Goal: Communication & Community: Answer question/provide support

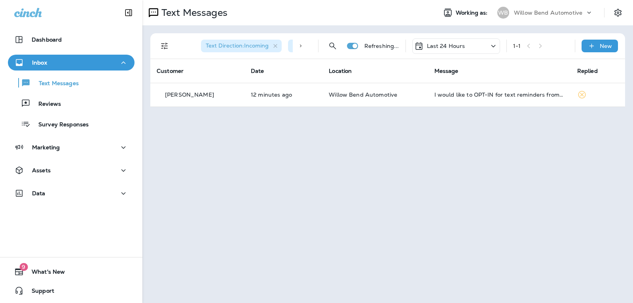
click at [448, 49] on div "Last 24 Hours" at bounding box center [439, 45] width 51 height 9
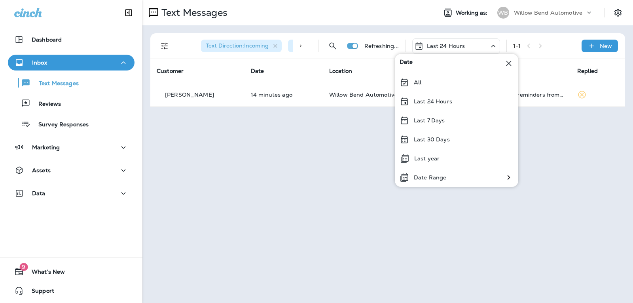
click at [348, 158] on div "Text Messages Working as: WB Willow Bend Automotive Text Direction : Incoming S…" at bounding box center [387, 151] width 490 height 303
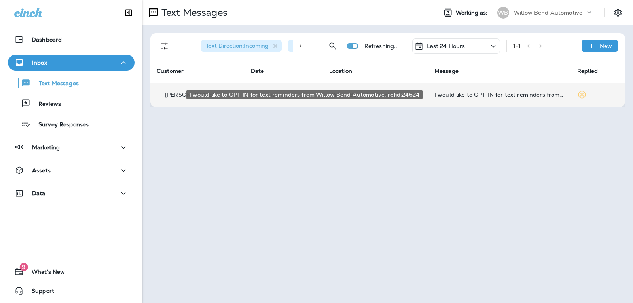
click at [533, 93] on div "I would like to OPT-IN for text reminders from Willow Bend Automotive. refid:24…" at bounding box center [499, 94] width 130 height 6
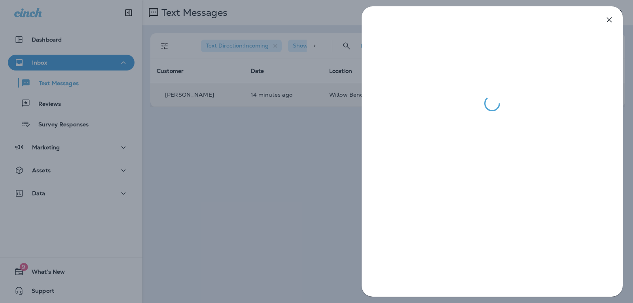
click at [605, 18] on icon "button" at bounding box center [608, 19] width 9 height 9
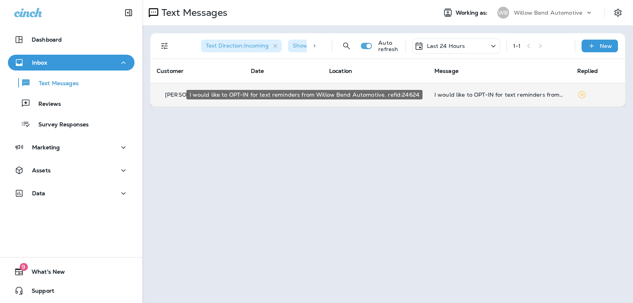
click at [482, 92] on div "I would like to OPT-IN for text reminders from Willow Bend Automotive. refid:24…" at bounding box center [499, 94] width 130 height 6
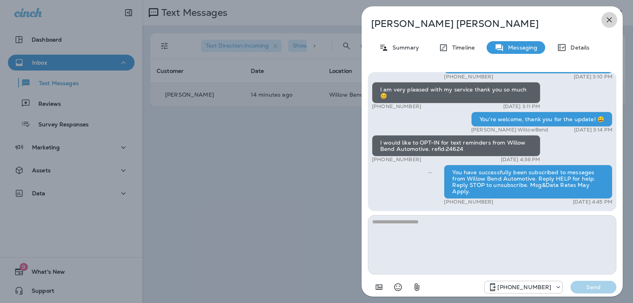
drag, startPoint x: 611, startPoint y: 19, endPoint x: 608, endPoint y: 16, distance: 4.2
click at [611, 19] on icon "button" at bounding box center [608, 19] width 9 height 9
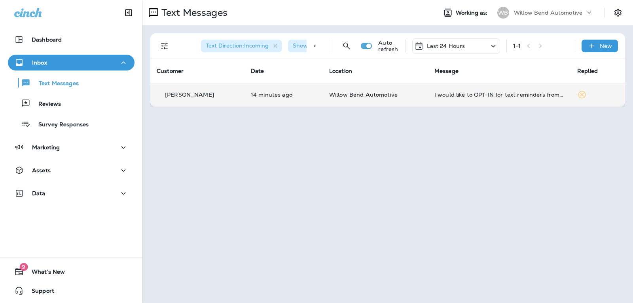
click at [449, 46] on p "Last 24 Hours" at bounding box center [446, 46] width 38 height 6
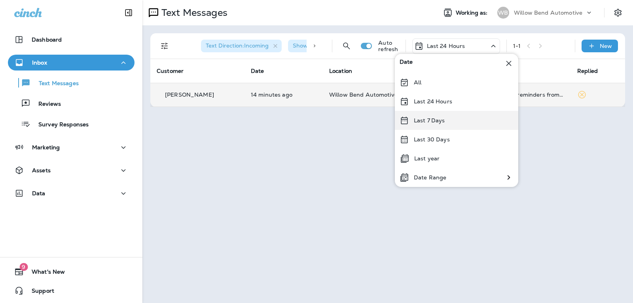
click at [448, 117] on div "Last 7 Days" at bounding box center [456, 120] width 123 height 19
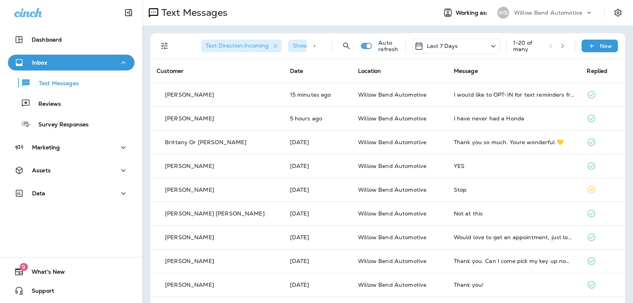
click at [441, 44] on p "Last 7 Days" at bounding box center [442, 46] width 31 height 6
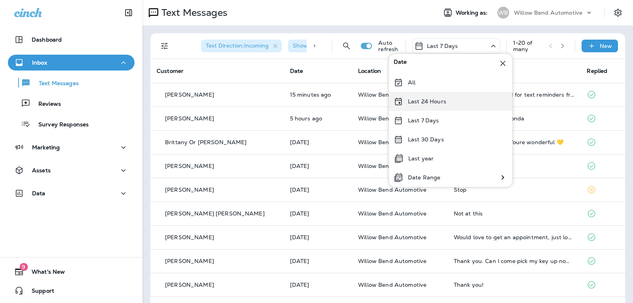
click at [446, 103] on div "Last 24 Hours" at bounding box center [450, 101] width 123 height 19
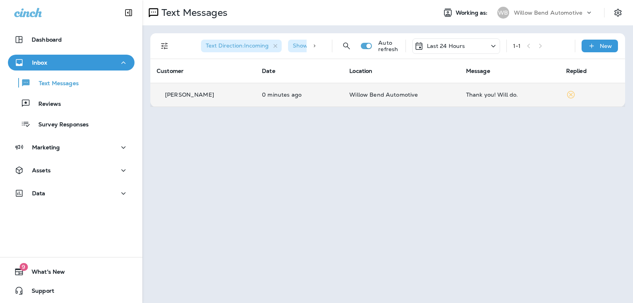
click at [494, 98] on td "Thank you! Will do." at bounding box center [510, 95] width 100 height 24
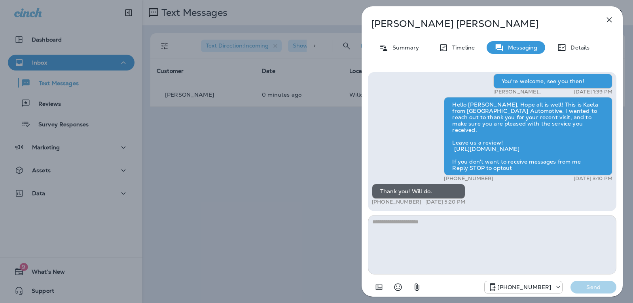
click at [431, 220] on textarea at bounding box center [492, 244] width 248 height 59
click at [408, 287] on div at bounding box center [396, 287] width 57 height 16
click at [401, 287] on icon "Select an emoji" at bounding box center [397, 286] width 9 height 9
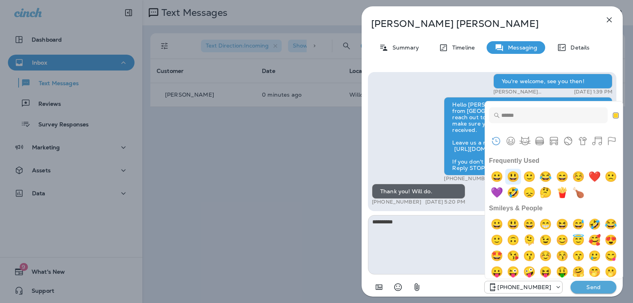
click at [511, 176] on img "smiley" at bounding box center [513, 176] width 16 height 16
type textarea "**********"
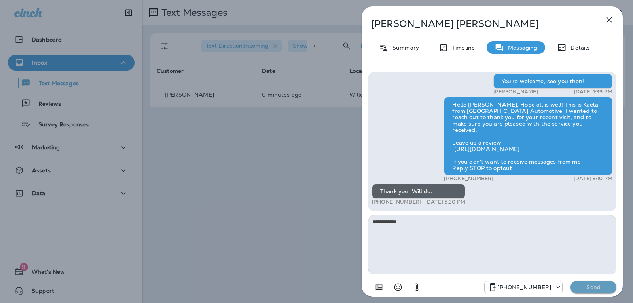
click at [601, 288] on p "Send" at bounding box center [593, 286] width 33 height 7
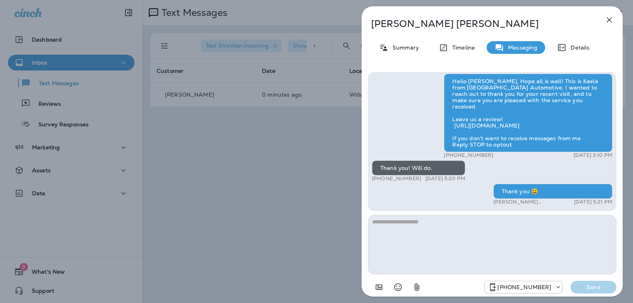
click at [619, 17] on div "[PERSON_NAME] Summary Timeline Messaging Details Hi [PERSON_NAME], this is [PER…" at bounding box center [491, 153] width 261 height 295
click at [615, 18] on button "button" at bounding box center [609, 20] width 16 height 16
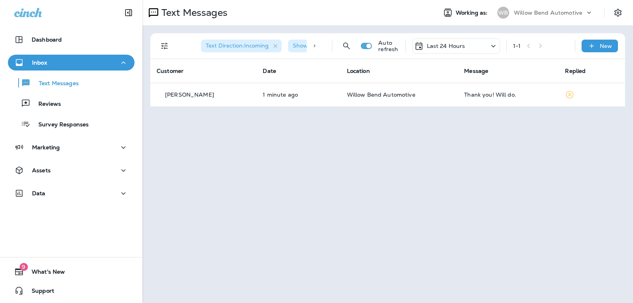
click at [446, 41] on div "Last 24 Hours" at bounding box center [439, 45] width 51 height 9
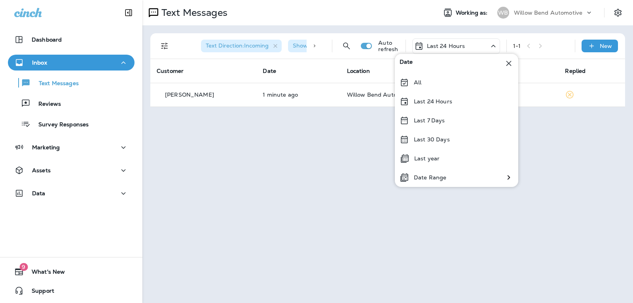
click at [427, 120] on p "Last 7 Days" at bounding box center [429, 120] width 31 height 6
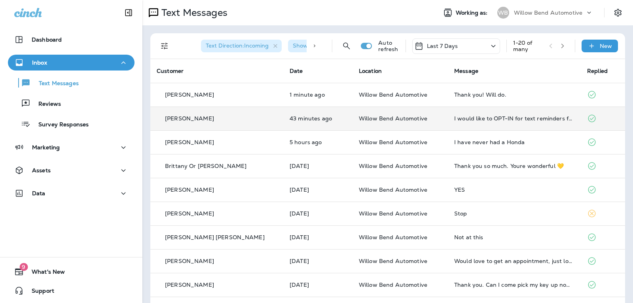
click at [484, 122] on td "I would like to OPT-IN for text reminders from Willow Bend Automotive. refid:24…" at bounding box center [514, 118] width 133 height 24
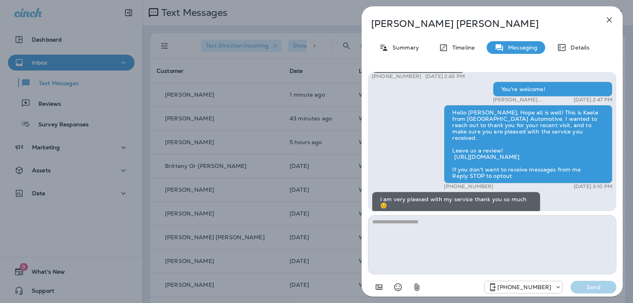
scroll to position [-119, 0]
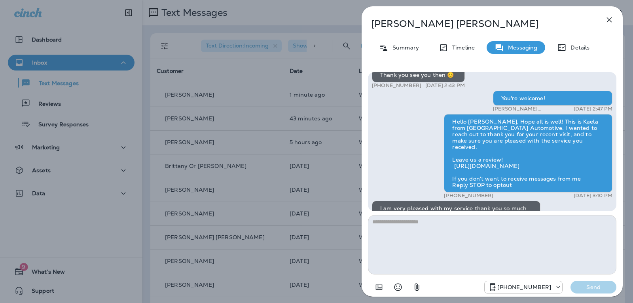
click at [609, 17] on icon "button" at bounding box center [608, 19] width 9 height 9
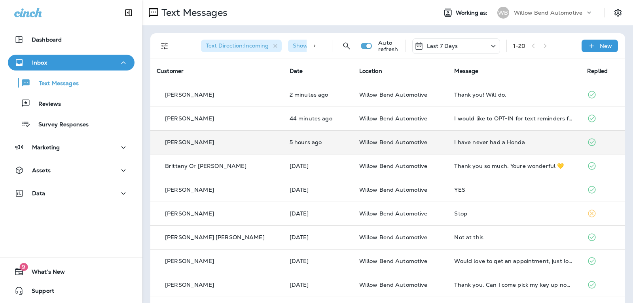
click at [474, 146] on td "I have never had a Honda" at bounding box center [514, 142] width 133 height 24
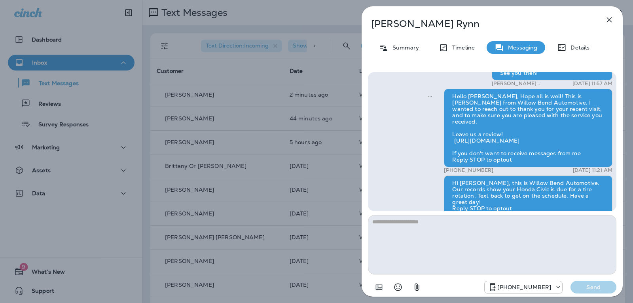
scroll to position [-79, 0]
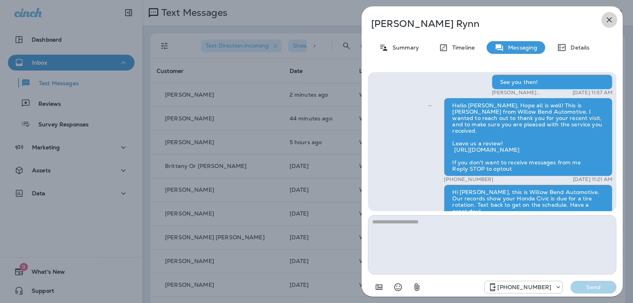
click at [611, 19] on icon "button" at bounding box center [608, 19] width 9 height 9
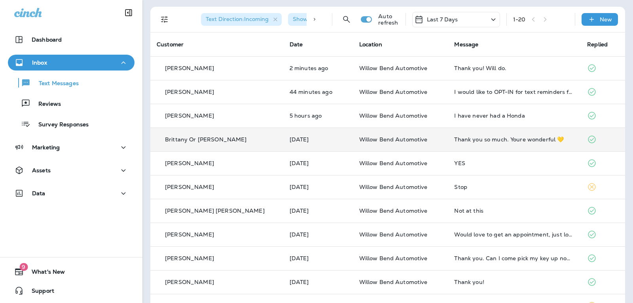
scroll to position [40, 0]
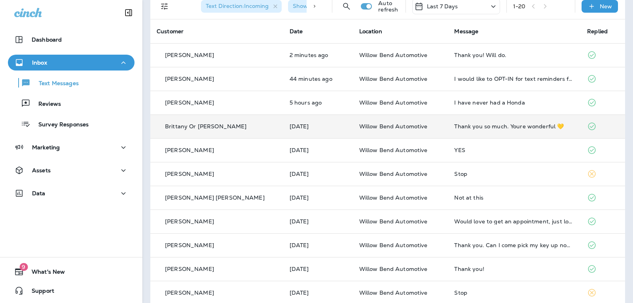
click at [486, 129] on div "Thank you so much. Youre wonderful 💛" at bounding box center [514, 126] width 120 height 6
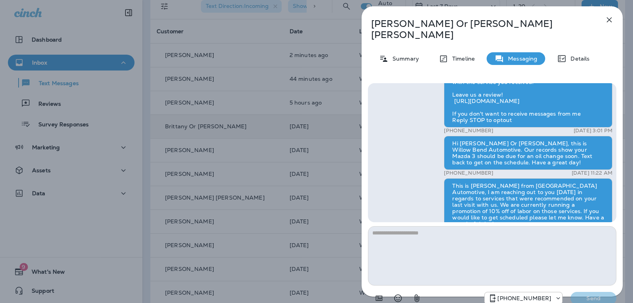
scroll to position [-316, 0]
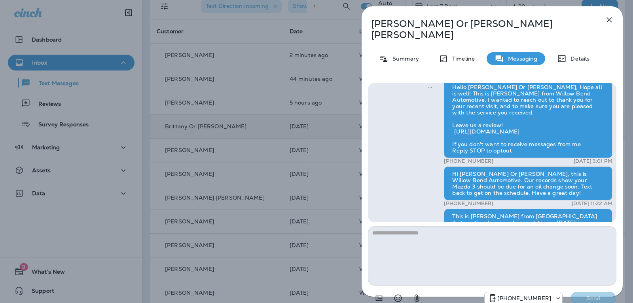
click at [613, 22] on icon "button" at bounding box center [608, 19] width 9 height 9
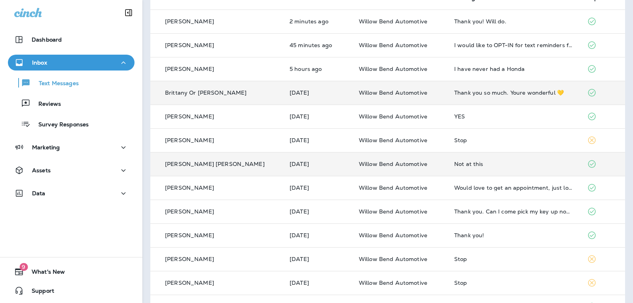
scroll to position [119, 0]
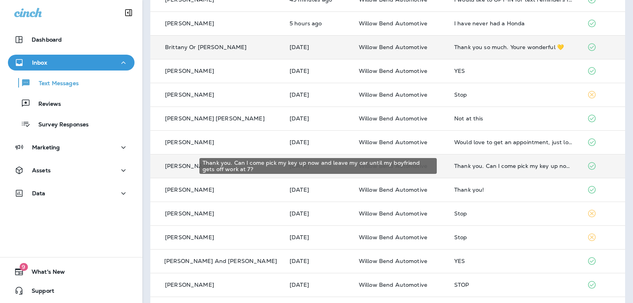
click at [476, 167] on div "Thank you. Can I come pick my key up now and leave my car until my boyfriend ge…" at bounding box center [514, 166] width 120 height 6
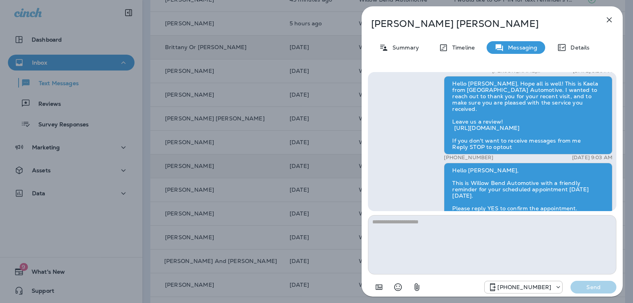
scroll to position [-158, 0]
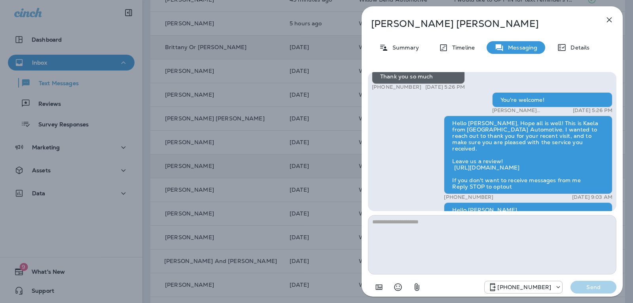
click at [609, 21] on icon "button" at bounding box center [609, 19] width 5 height 5
